Goal: Task Accomplishment & Management: Manage account settings

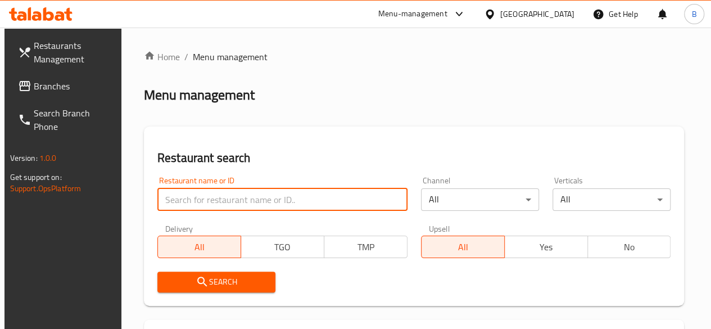
click at [236, 195] on input "search" at bounding box center [282, 199] width 250 height 22
type input "itemz"
click button "Search" at bounding box center [216, 282] width 118 height 21
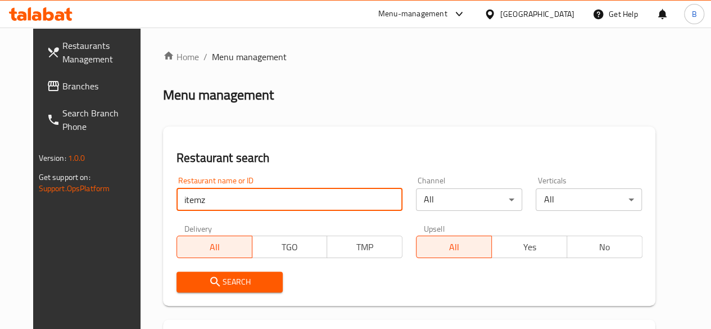
scroll to position [173, 0]
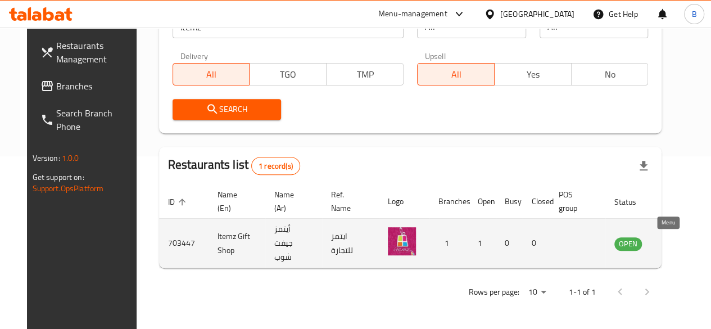
click at [674, 247] on icon "enhanced table" at bounding box center [680, 244] width 12 height 10
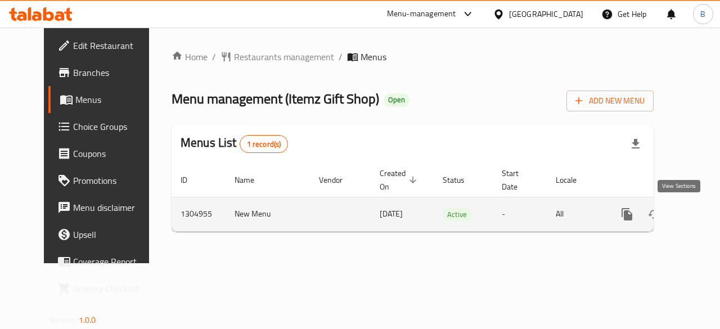
click at [701, 217] on icon "enhanced table" at bounding box center [707, 214] width 13 height 13
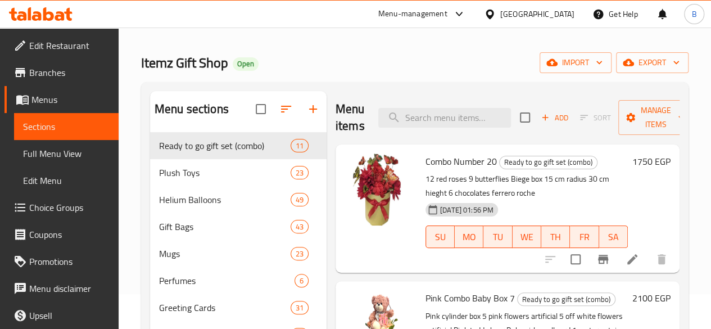
scroll to position [30, 0]
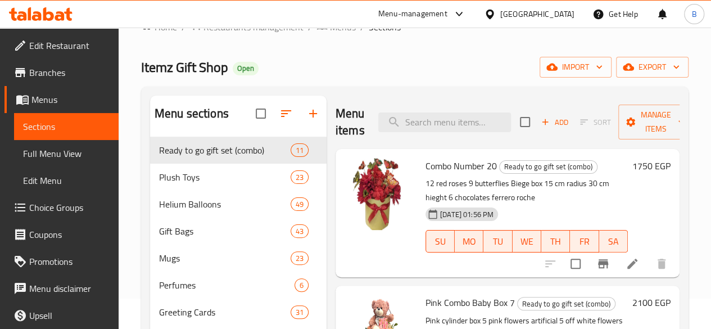
drag, startPoint x: 695, startPoint y: 183, endPoint x: 719, endPoint y: 172, distance: 26.7
click at [711, 172] on html "​ Menu-management [GEOGRAPHIC_DATA] Get Help B Edit Restaurant Branches Menus S…" at bounding box center [355, 134] width 711 height 329
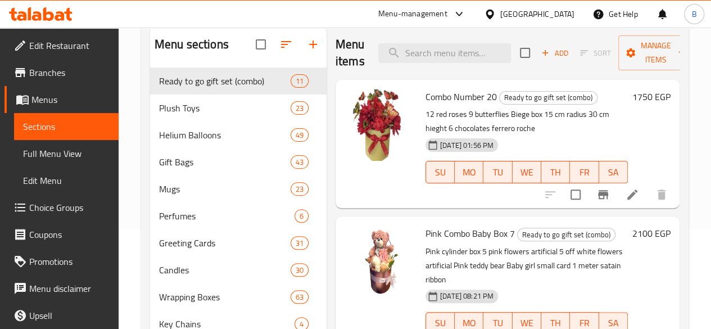
scroll to position [92, 0]
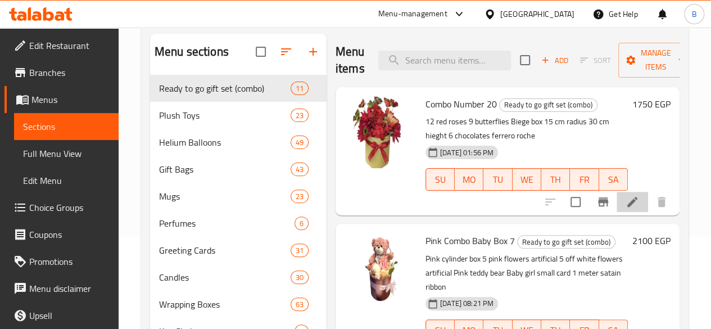
click at [632, 211] on li at bounding box center [632, 202] width 31 height 20
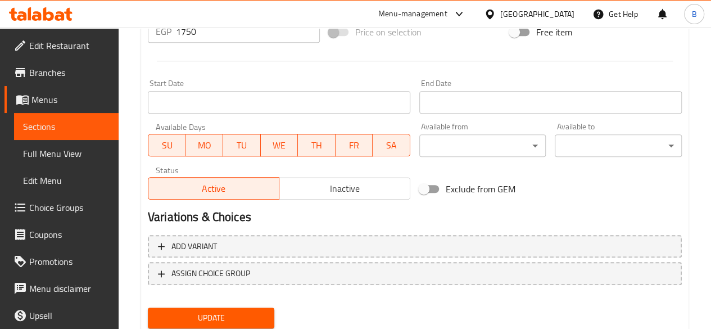
scroll to position [438, 0]
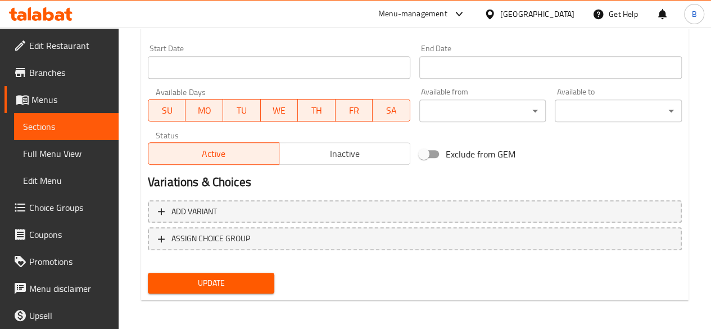
scroll to position [482, 0]
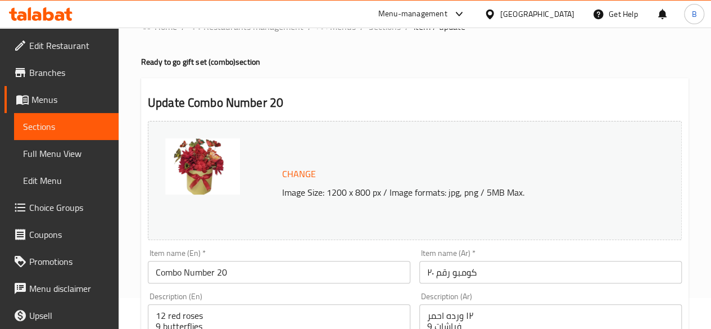
scroll to position [25, 0]
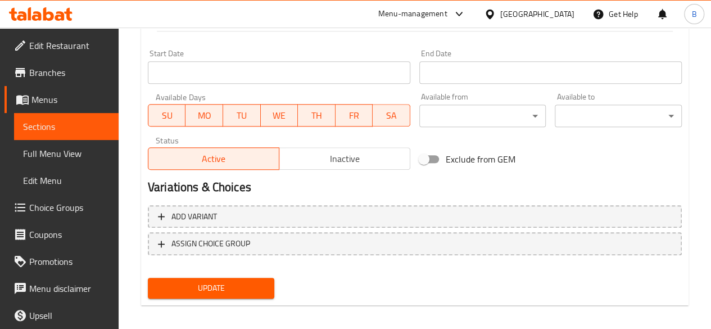
scroll to position [477, 0]
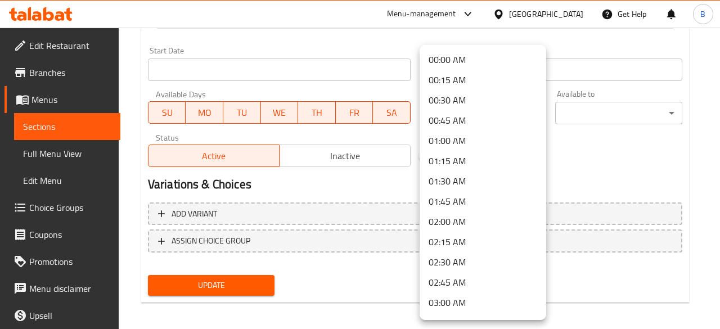
click at [628, 167] on div at bounding box center [360, 164] width 720 height 329
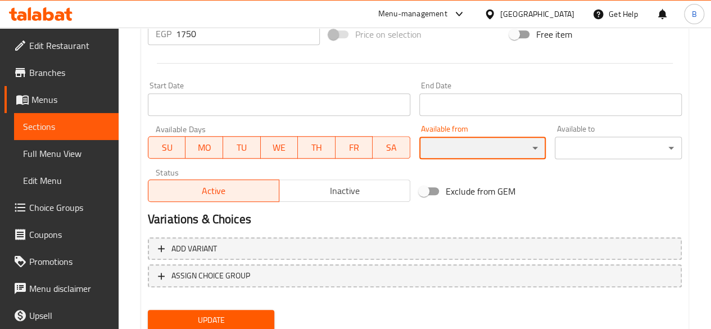
scroll to position [438, 0]
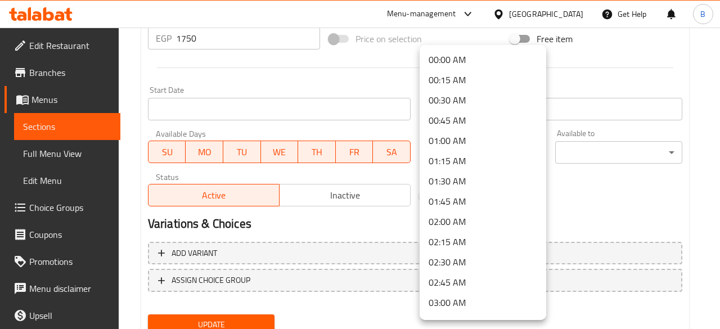
click at [597, 185] on div at bounding box center [360, 164] width 720 height 329
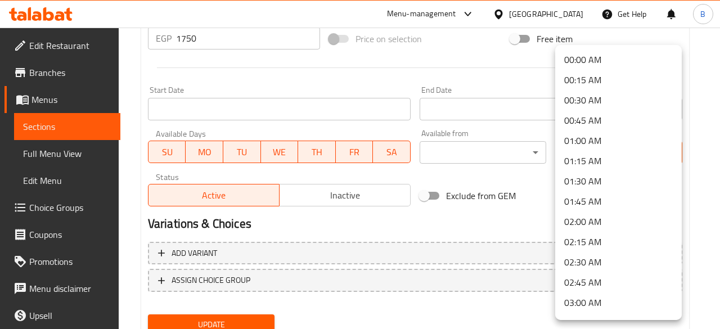
click at [515, 181] on div at bounding box center [360, 164] width 720 height 329
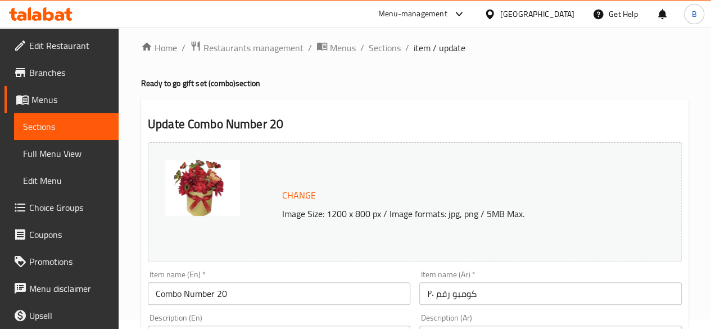
scroll to position [0, 0]
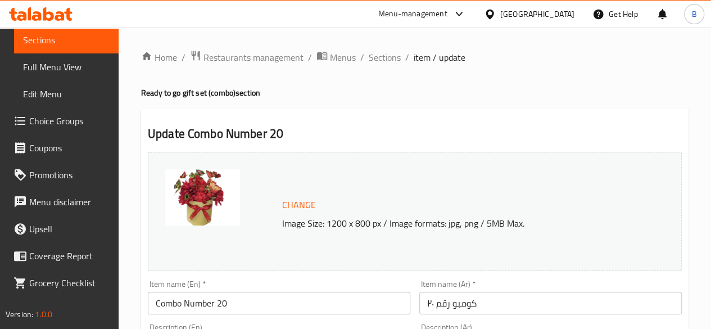
scroll to position [88, 0]
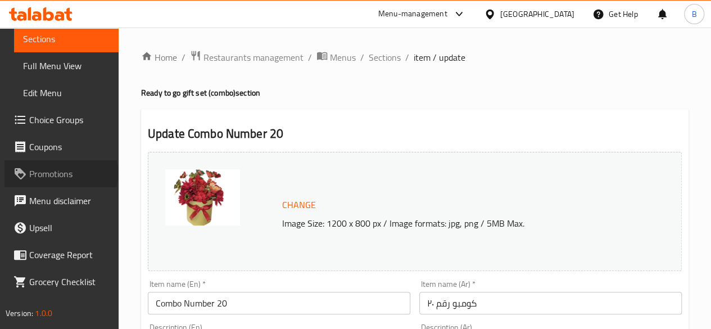
click at [60, 173] on span "Promotions" at bounding box center [69, 173] width 80 height 13
